Goal: Use online tool/utility: Utilize a website feature to perform a specific function

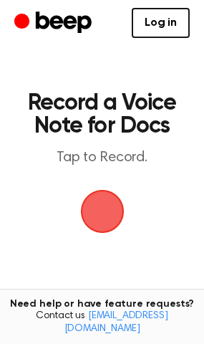
click at [106, 214] on span "button" at bounding box center [102, 212] width 44 height 44
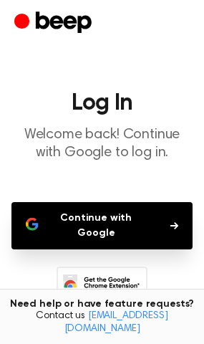
click at [116, 230] on button "Continue with Google" at bounding box center [101, 225] width 181 height 47
click at [178, 222] on icon "button" at bounding box center [175, 226] width 8 height 9
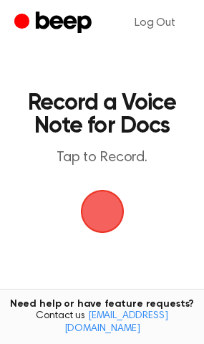
click at [98, 218] on span "button" at bounding box center [102, 212] width 44 height 44
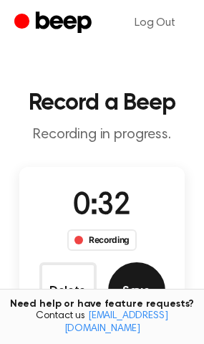
click at [139, 298] on button "Save" at bounding box center [136, 291] width 57 height 57
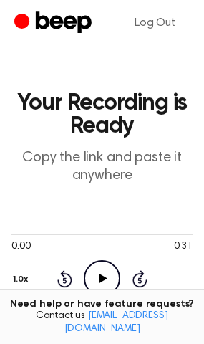
click at [115, 283] on icon "Play Audio" at bounding box center [102, 278] width 37 height 37
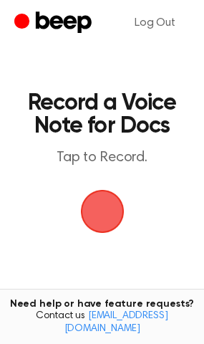
click at [105, 207] on span "button" at bounding box center [102, 212] width 44 height 44
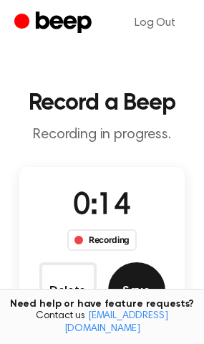
click at [115, 283] on button "Save" at bounding box center [136, 291] width 57 height 57
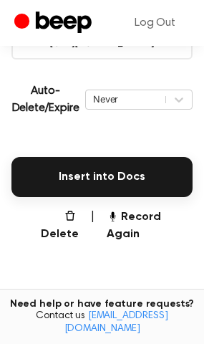
scroll to position [301, 0]
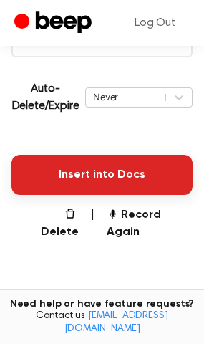
click at [154, 186] on button "Insert into Docs" at bounding box center [101, 175] width 181 height 40
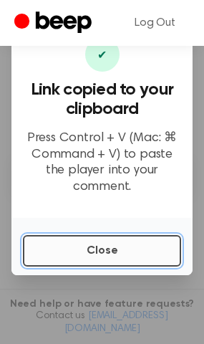
click at [169, 249] on button "Close" at bounding box center [102, 251] width 159 height 32
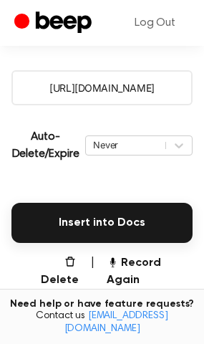
scroll to position [249, 0]
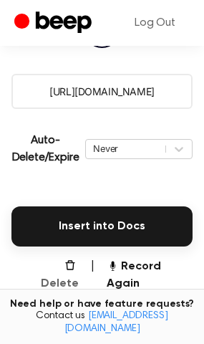
click at [45, 266] on button "Delete" at bounding box center [54, 275] width 50 height 34
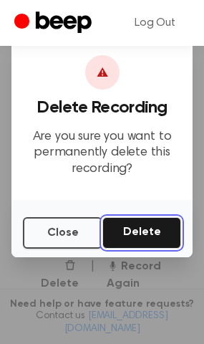
click at [140, 232] on button "Delete" at bounding box center [142, 233] width 79 height 32
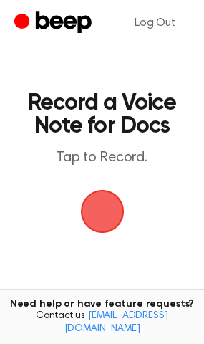
click at [109, 207] on span "button" at bounding box center [102, 212] width 40 height 40
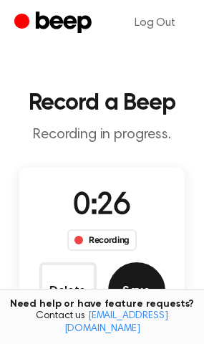
click at [142, 291] on button "Save" at bounding box center [136, 291] width 57 height 57
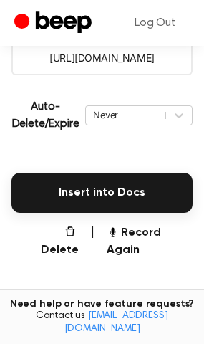
scroll to position [284, 0]
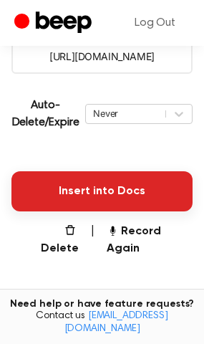
click at [156, 202] on button "Insert into Docs" at bounding box center [101, 191] width 181 height 40
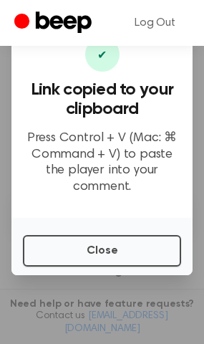
scroll to position [419, 0]
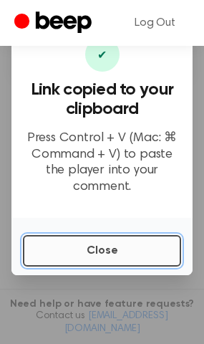
click at [99, 242] on button "Close" at bounding box center [102, 251] width 159 height 32
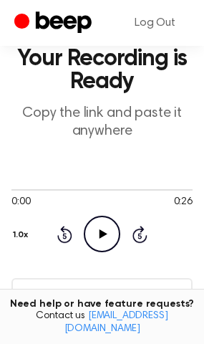
scroll to position [0, 0]
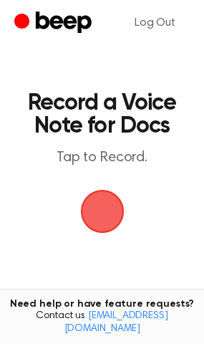
click at [104, 210] on span "button" at bounding box center [102, 211] width 77 height 77
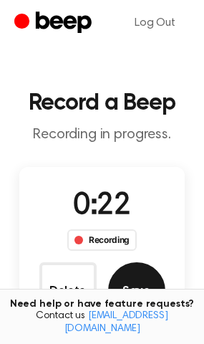
click at [139, 287] on button "Save" at bounding box center [136, 291] width 57 height 57
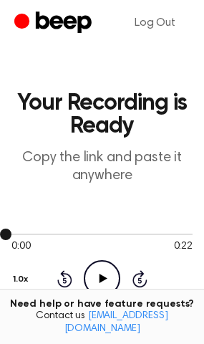
click at [186, 237] on div at bounding box center [101, 233] width 181 height 11
click at [105, 284] on icon "Play Audio" at bounding box center [102, 278] width 37 height 37
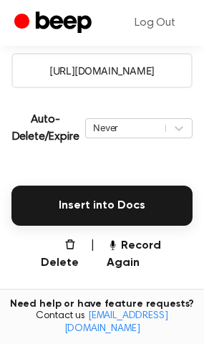
scroll to position [266, 0]
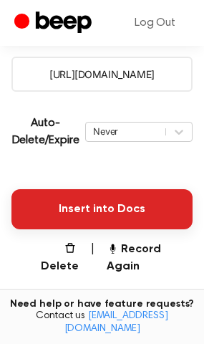
click at [166, 220] on button "Insert into Docs" at bounding box center [101, 209] width 181 height 40
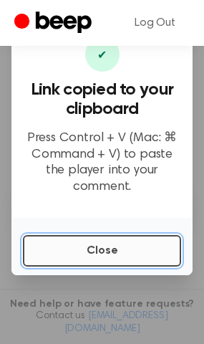
click at [150, 248] on button "Close" at bounding box center [102, 251] width 159 height 32
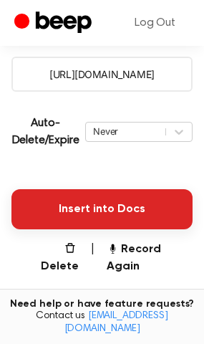
click at [148, 211] on button "Insert into Docs" at bounding box center [101, 209] width 181 height 40
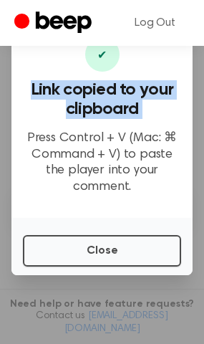
drag, startPoint x: 29, startPoint y: 146, endPoint x: 209, endPoint y: 179, distance: 183.0
click at [204, 179] on html "Log Out ​ ✔ Link copied to your clipboard Press Control + V (Mac: ⌘ Command + V…" at bounding box center [102, 124] width 204 height 780
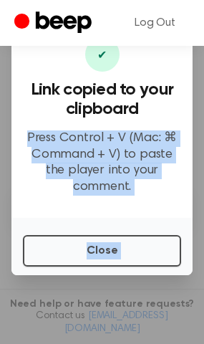
click at [165, 189] on div "✔ Link copied to your clipboard Press Control + V (Mac: ⌘ Command + V) to paste…" at bounding box center [101, 120] width 181 height 195
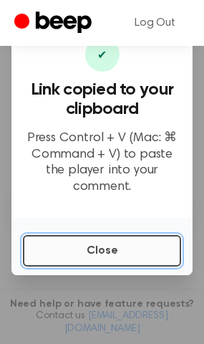
click at [117, 245] on button "Close" at bounding box center [102, 251] width 159 height 32
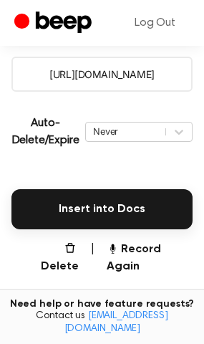
drag, startPoint x: 171, startPoint y: 78, endPoint x: 36, endPoint y: 85, distance: 135.7
click at [36, 85] on input "[URL][DOMAIN_NAME]" at bounding box center [101, 74] width 181 height 35
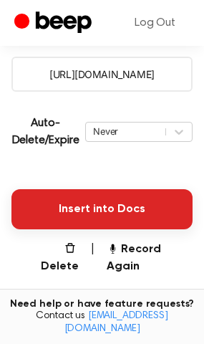
click at [178, 223] on button "Insert into Docs" at bounding box center [101, 209] width 181 height 40
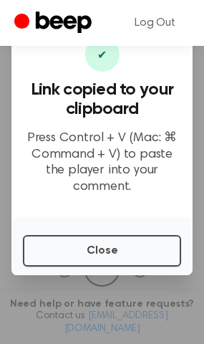
scroll to position [0, 0]
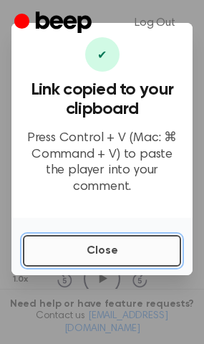
click at [112, 243] on button "Close" at bounding box center [102, 251] width 159 height 32
